Goal: Information Seeking & Learning: Learn about a topic

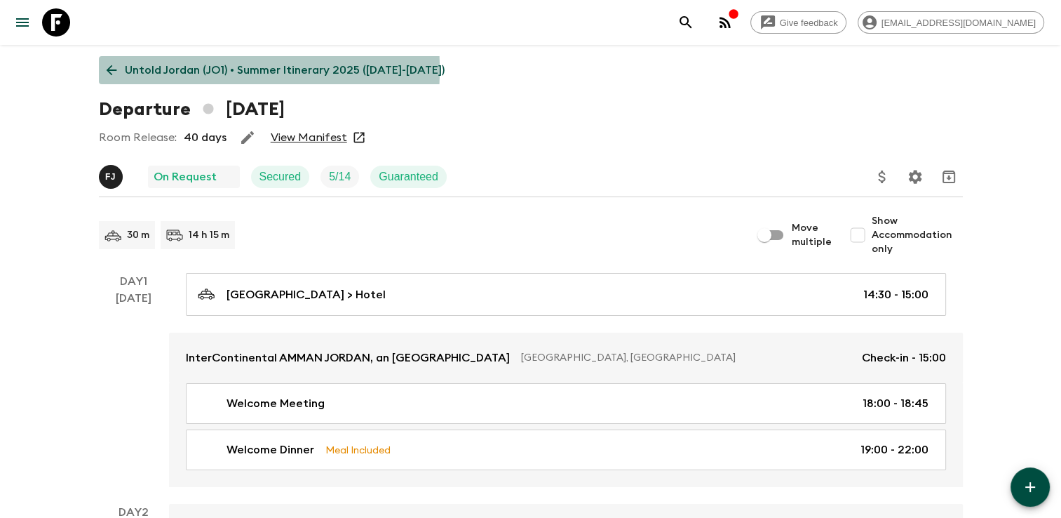
click at [137, 69] on p "Untold Jordan (JO1) • Summer Itinerary 2025 ([DATE]-[DATE])" at bounding box center [285, 70] width 320 height 17
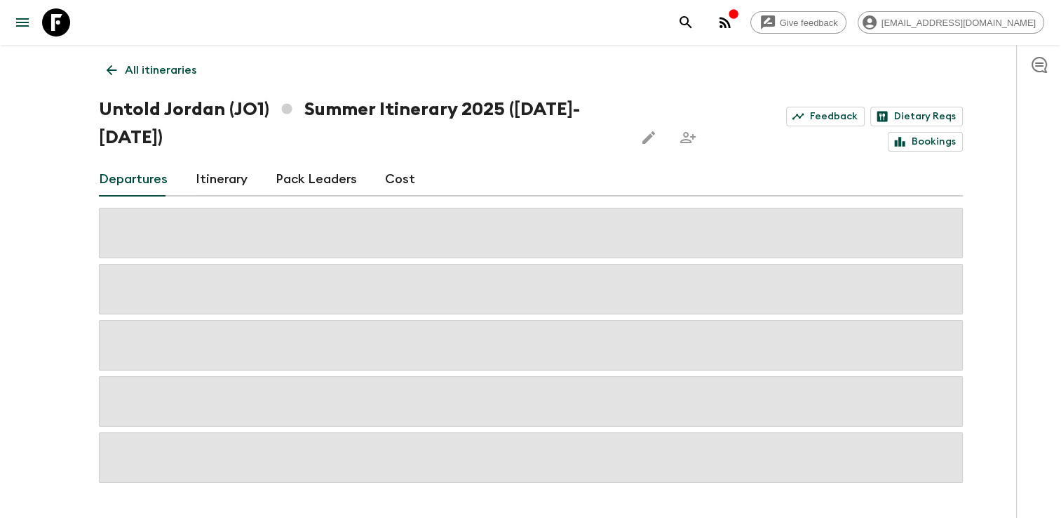
click at [385, 170] on link "Cost" at bounding box center [400, 180] width 30 height 34
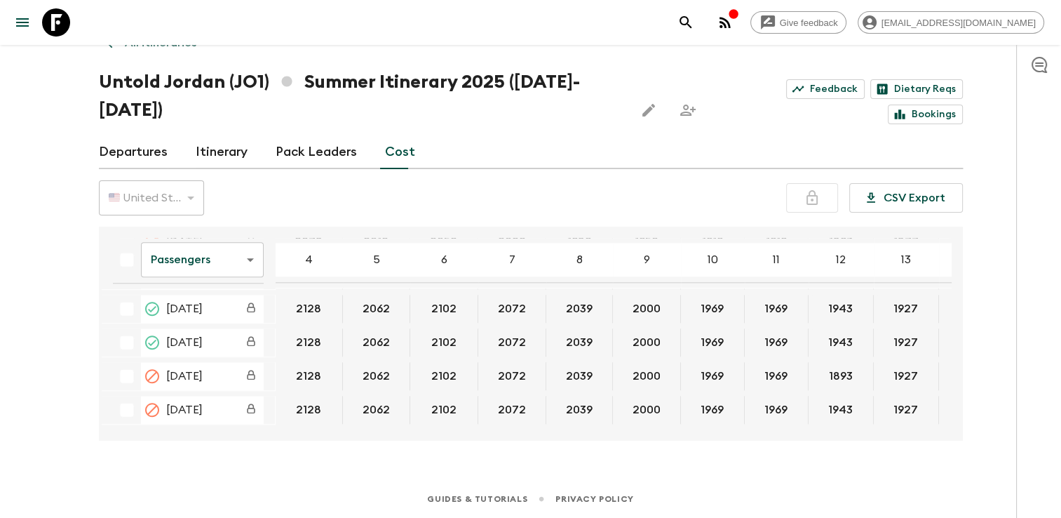
scroll to position [1583, 0]
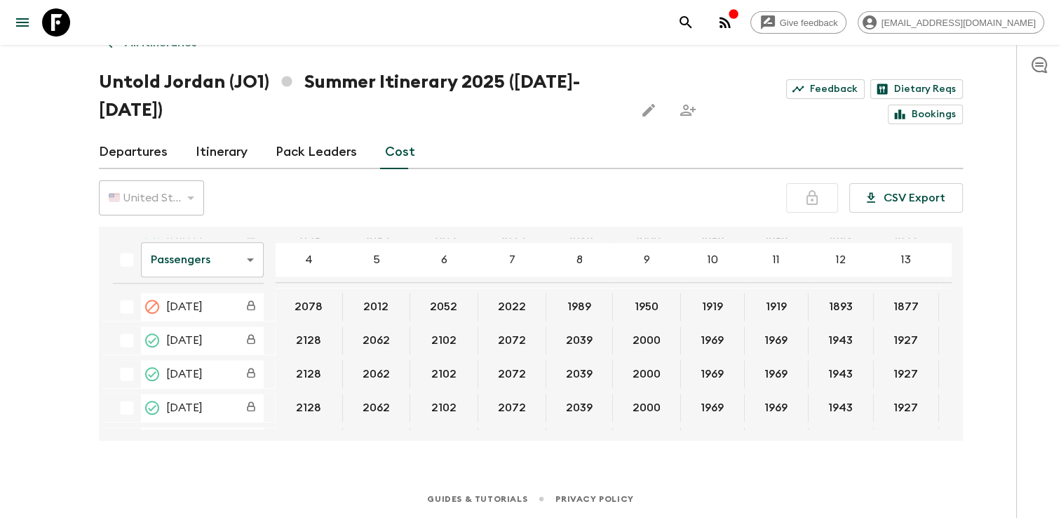
click at [219, 257] on body "Give feedback [EMAIL_ADDRESS][DOMAIN_NAME] All itineraries Untold [GEOGRAPHIC_D…" at bounding box center [530, 245] width 1061 height 545
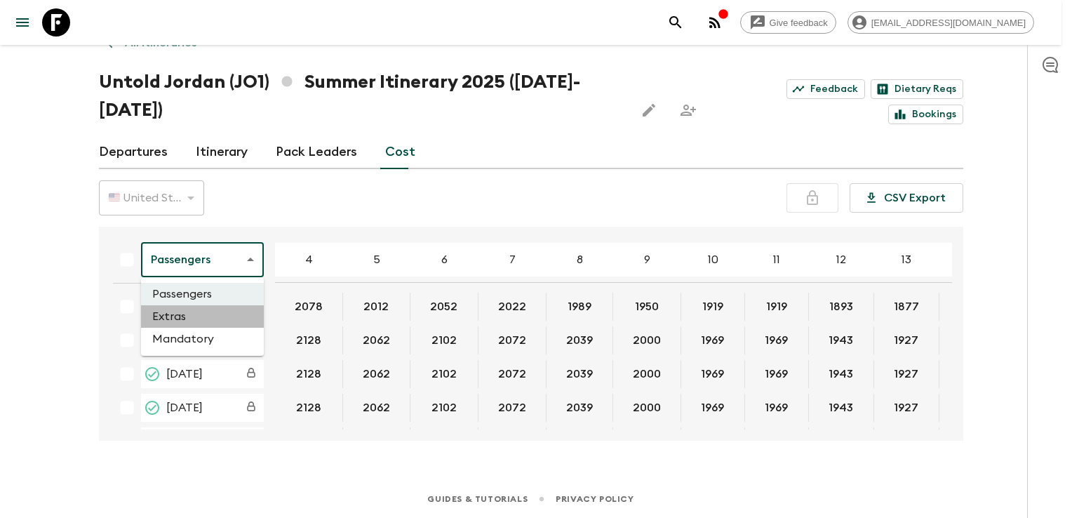
click at [193, 314] on li "Extras" at bounding box center [202, 316] width 123 height 22
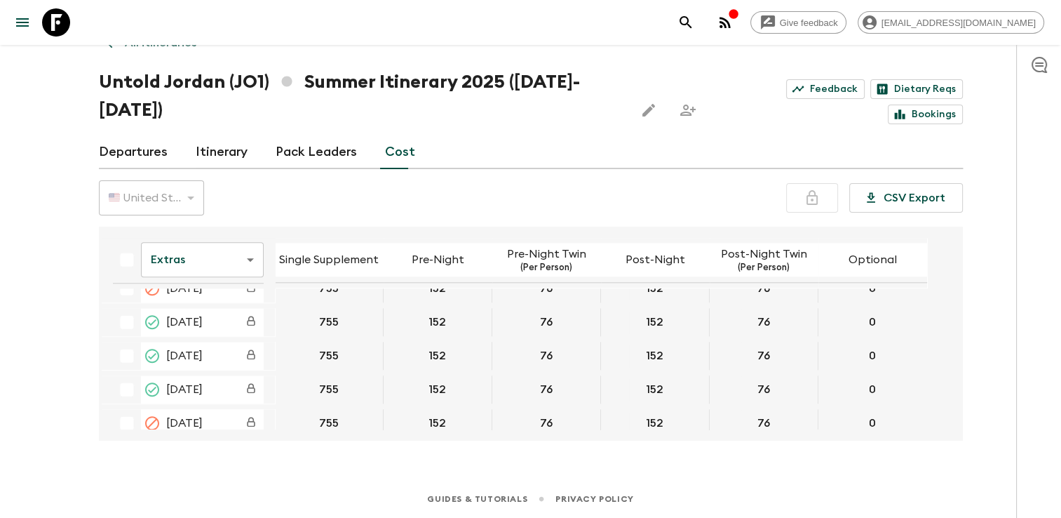
scroll to position [1578, 0]
